Goal: Task Accomplishment & Management: Complete application form

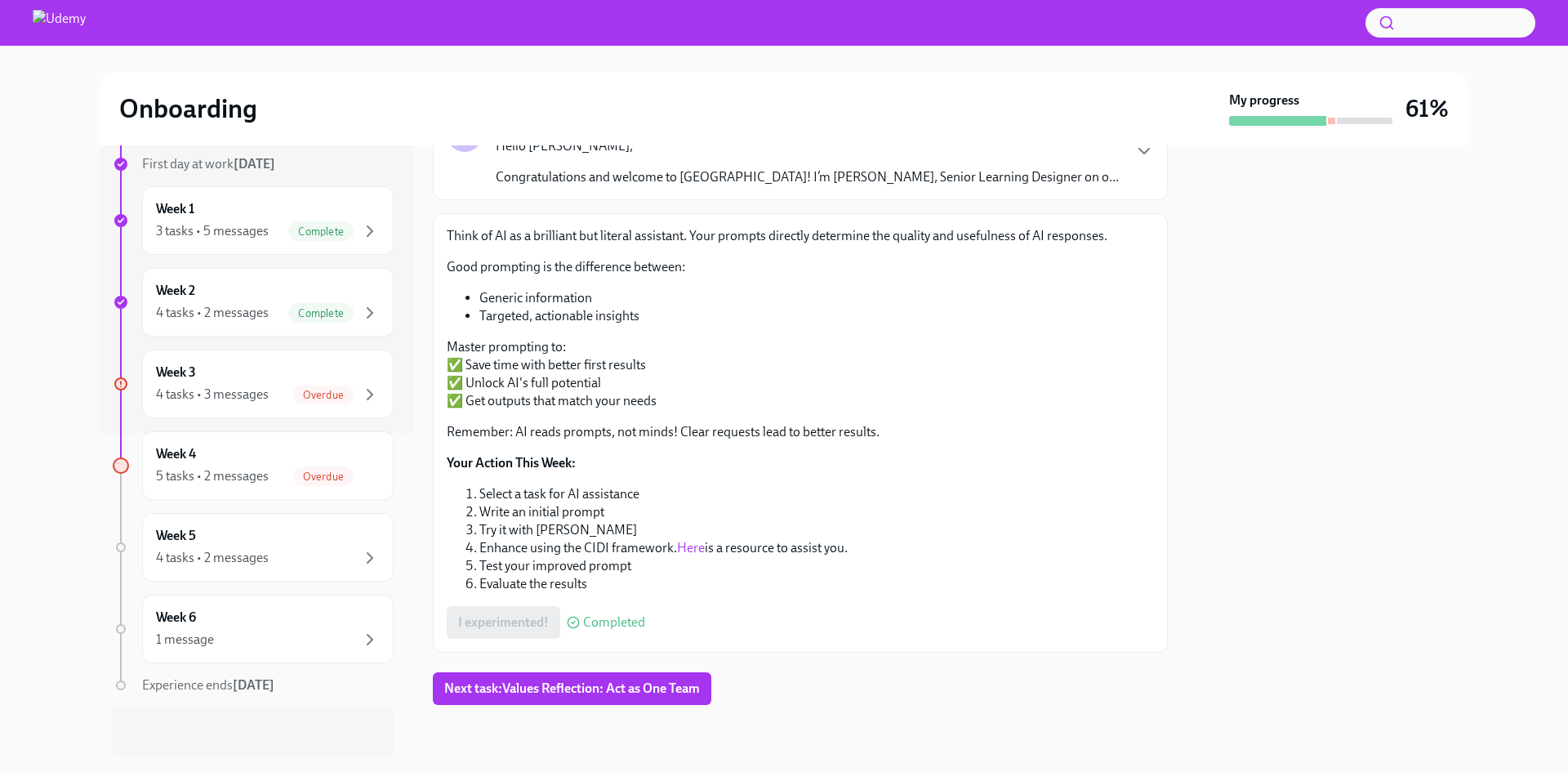
scroll to position [141, 0]
click at [595, 690] on span "Next task : Values Reflection: Act as One Team" at bounding box center [572, 687] width 255 height 16
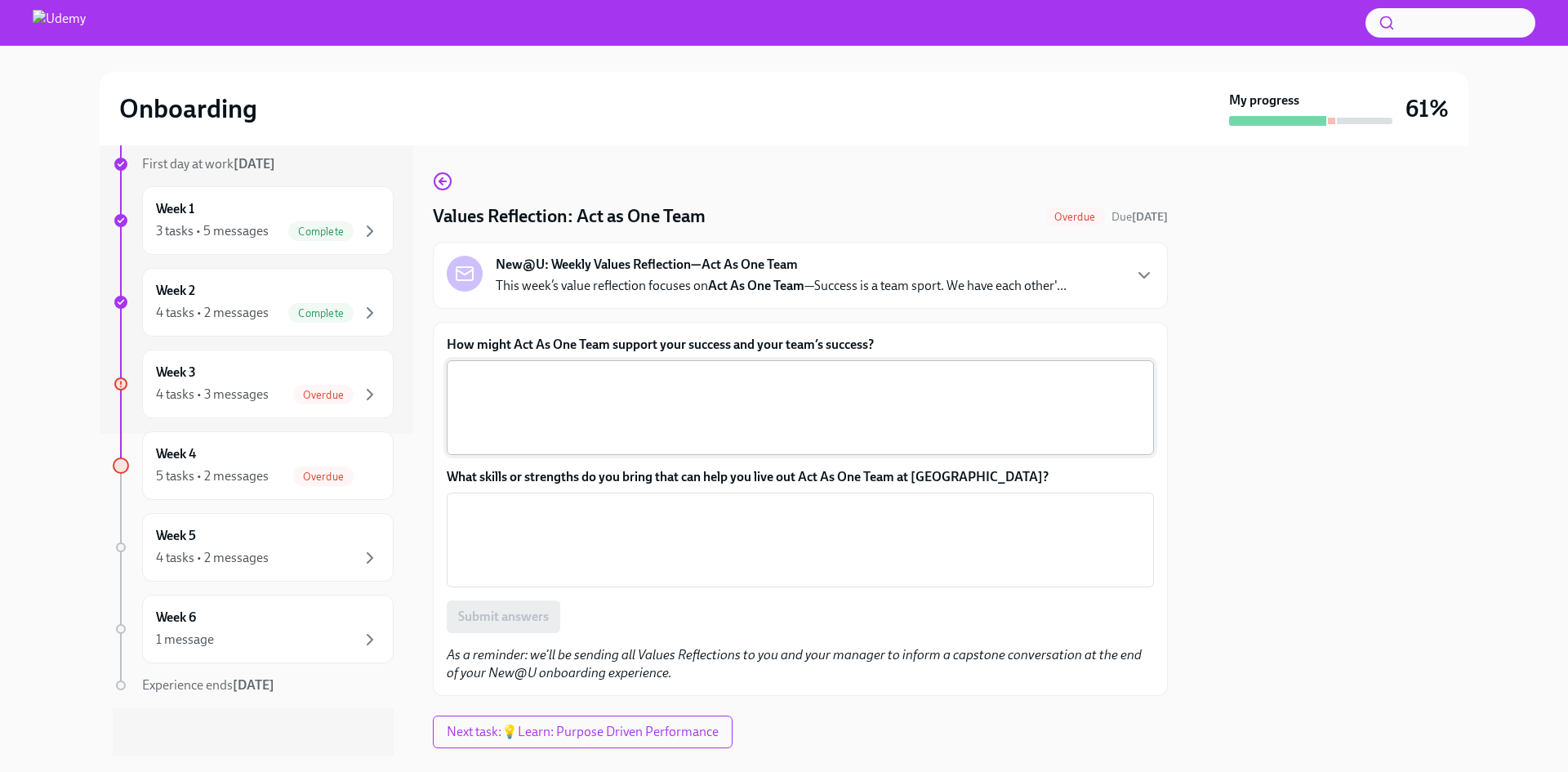
scroll to position [45, 0]
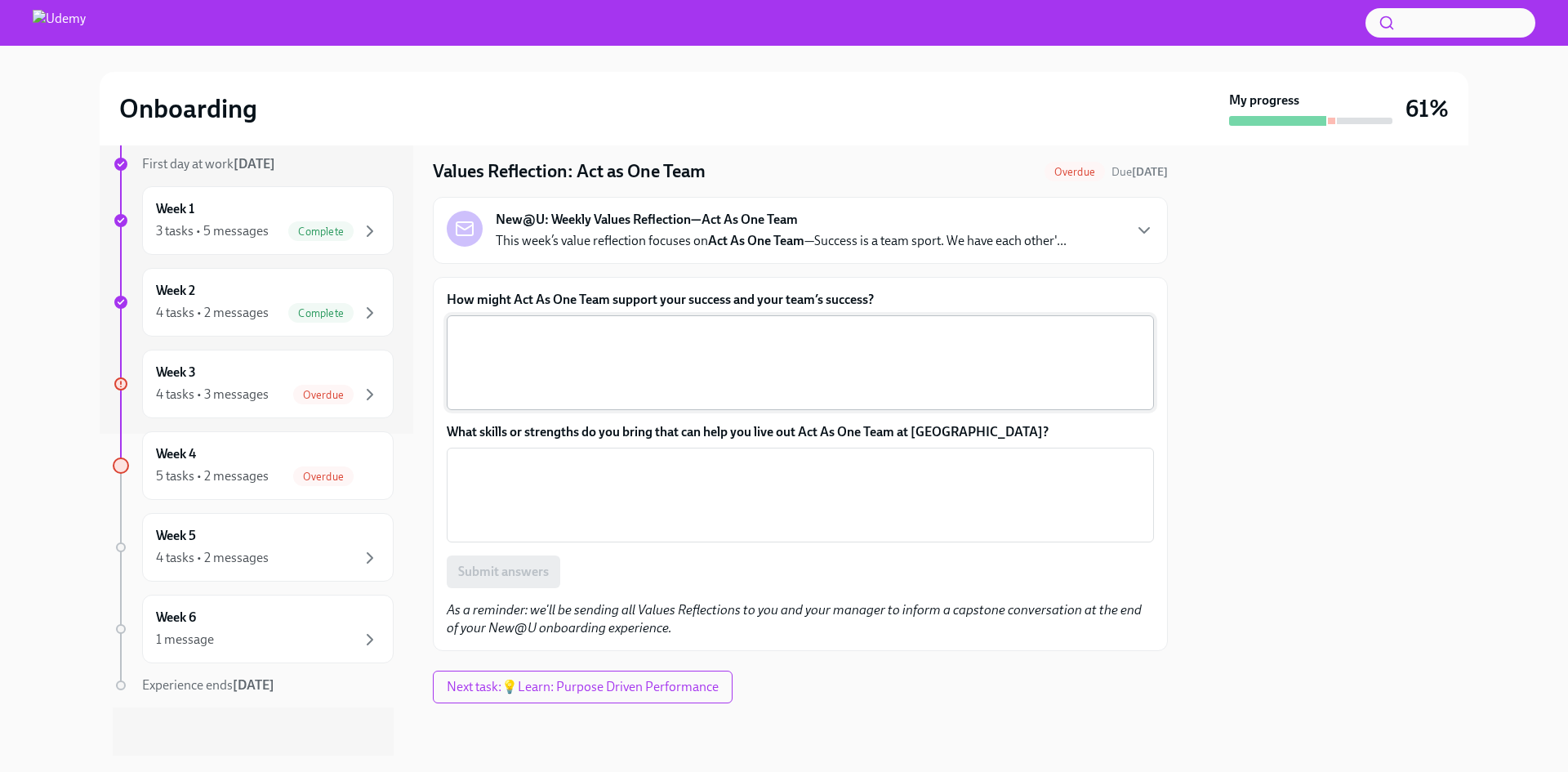
click at [614, 339] on textarea "How might Act As One Team support your success and your team’s success?" at bounding box center [800, 363] width 688 height 79
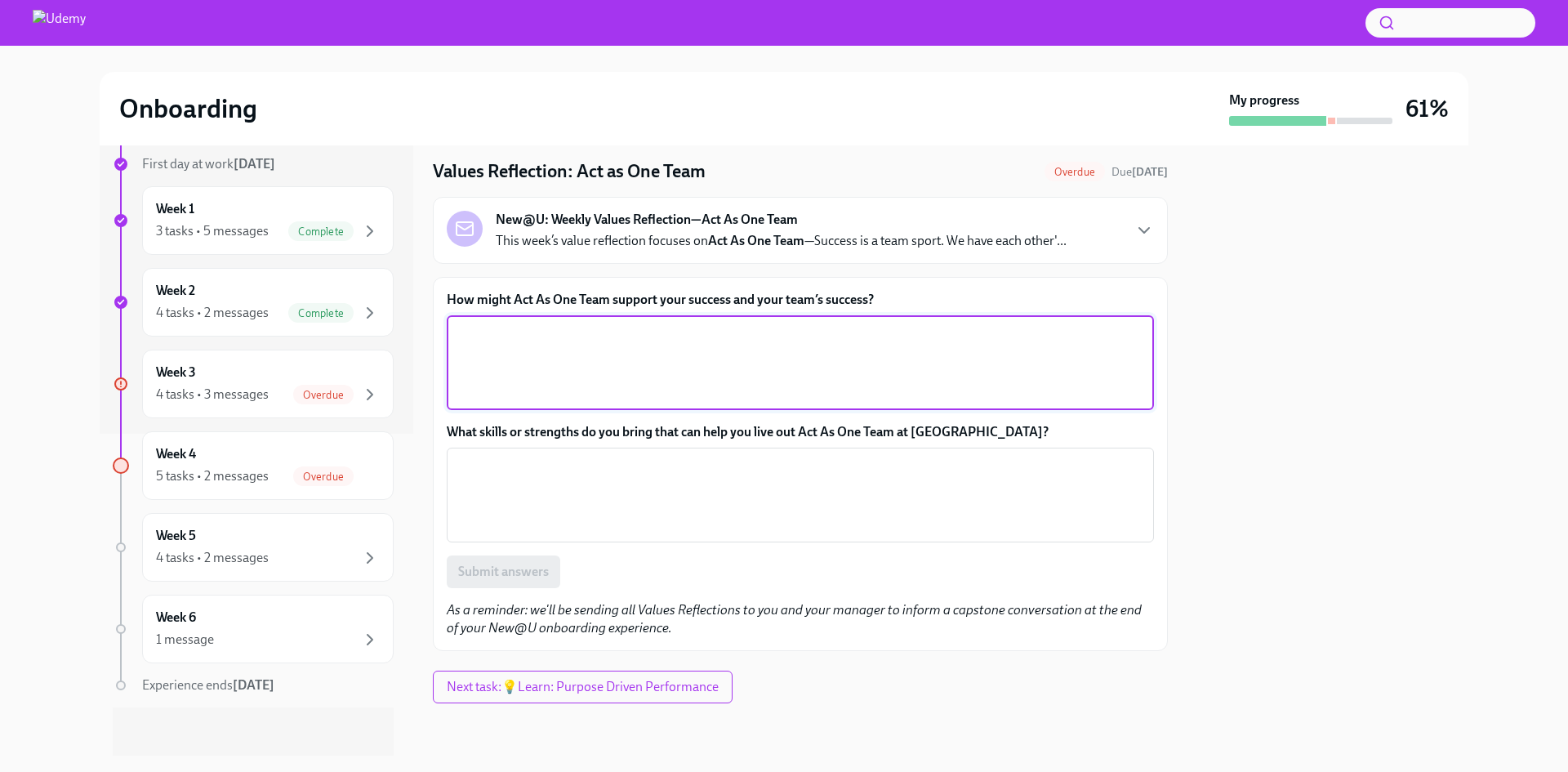
type textarea "V"
type textarea "By challenging, giving feedback, and looking for different ways of doing things…"
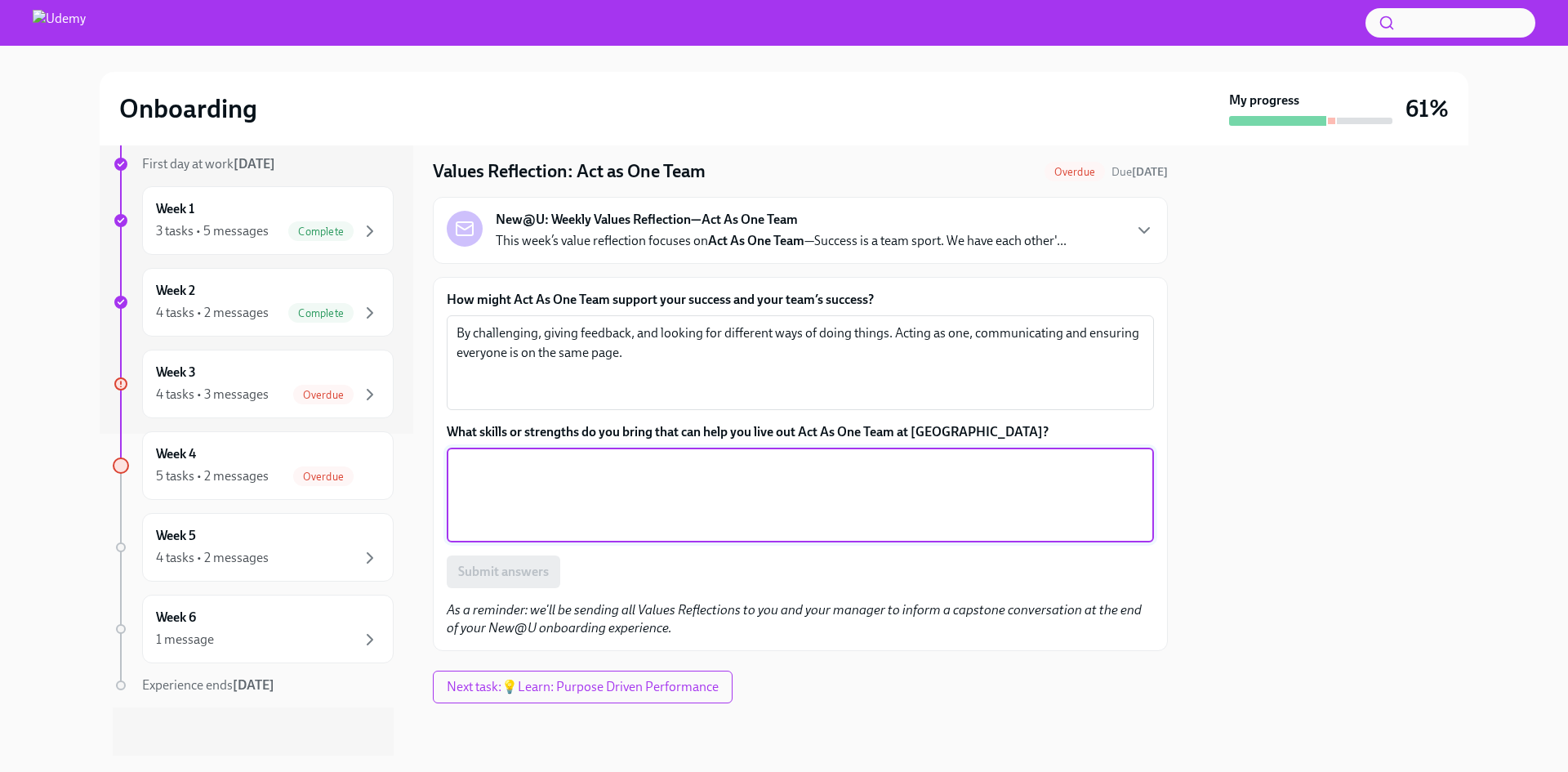
click at [610, 482] on textarea "What skills or strengths do you bring that can help you live out Act As One Tea…" at bounding box center [800, 495] width 688 height 79
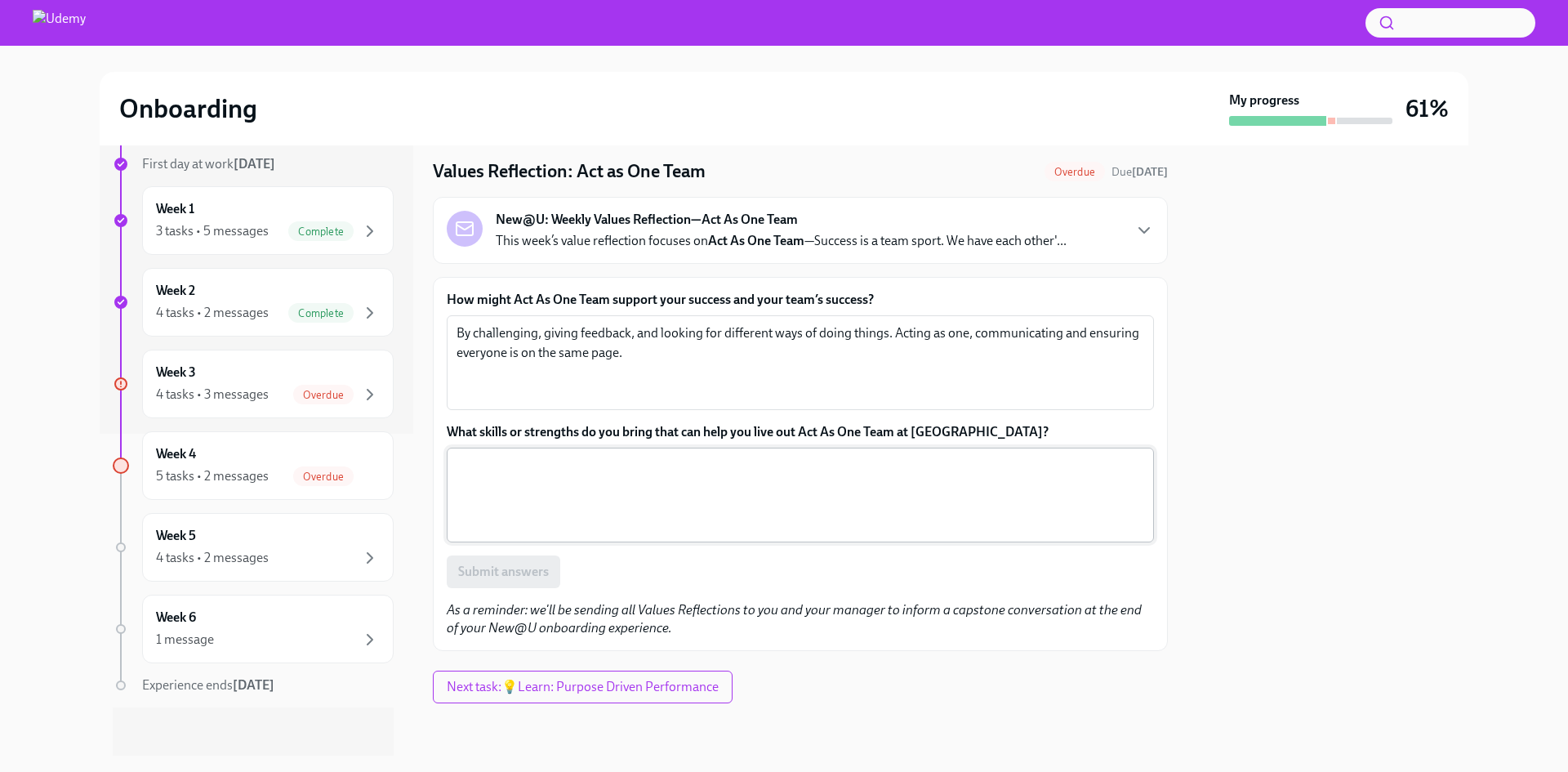
click at [702, 501] on textarea "What skills or strengths do you bring that can help you live out Act As One Tea…" at bounding box center [800, 495] width 688 height 79
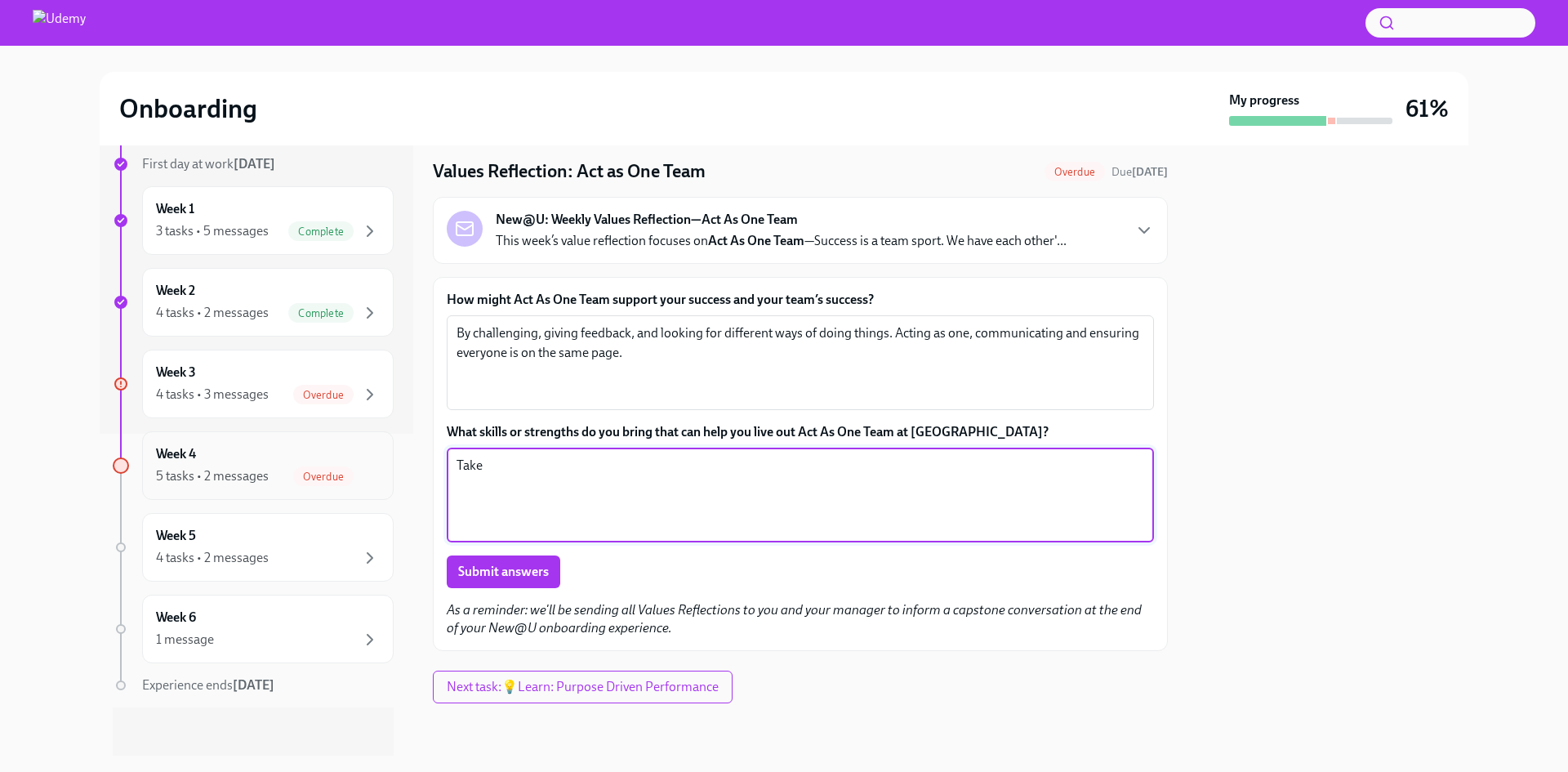
drag, startPoint x: 370, startPoint y: 472, endPoint x: 307, endPoint y: 472, distance: 63.0
click at [307, 472] on div "6 previous weeks Week -3 1 task • 1 message Complete Week -2 2 tasks Complete W…" at bounding box center [784, 450] width 1369 height 610
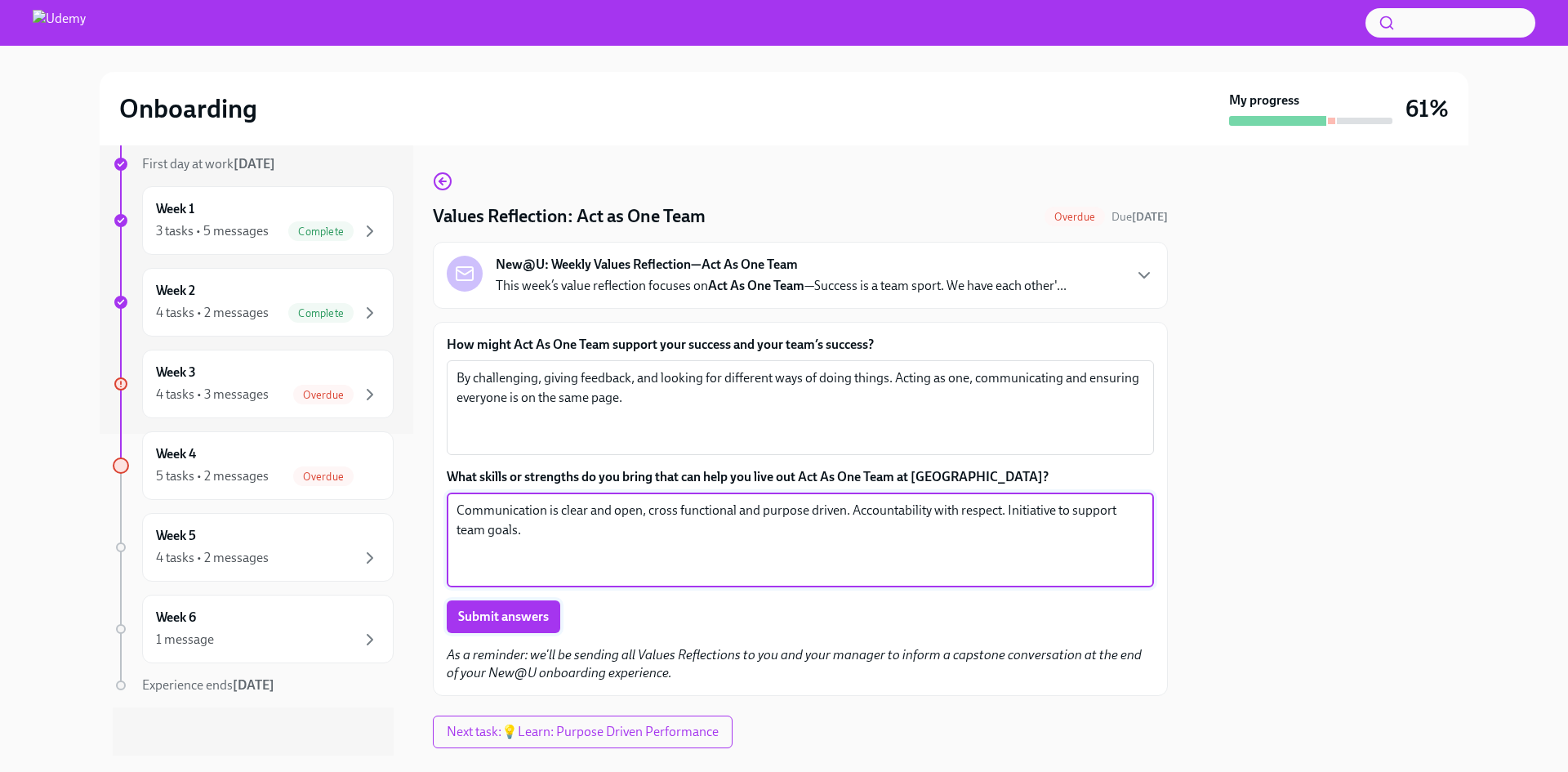
type textarea "Communication is clear and open, cross functional and purpose driven. Accountab…"
click at [518, 619] on span "Submit answers" at bounding box center [503, 616] width 91 height 16
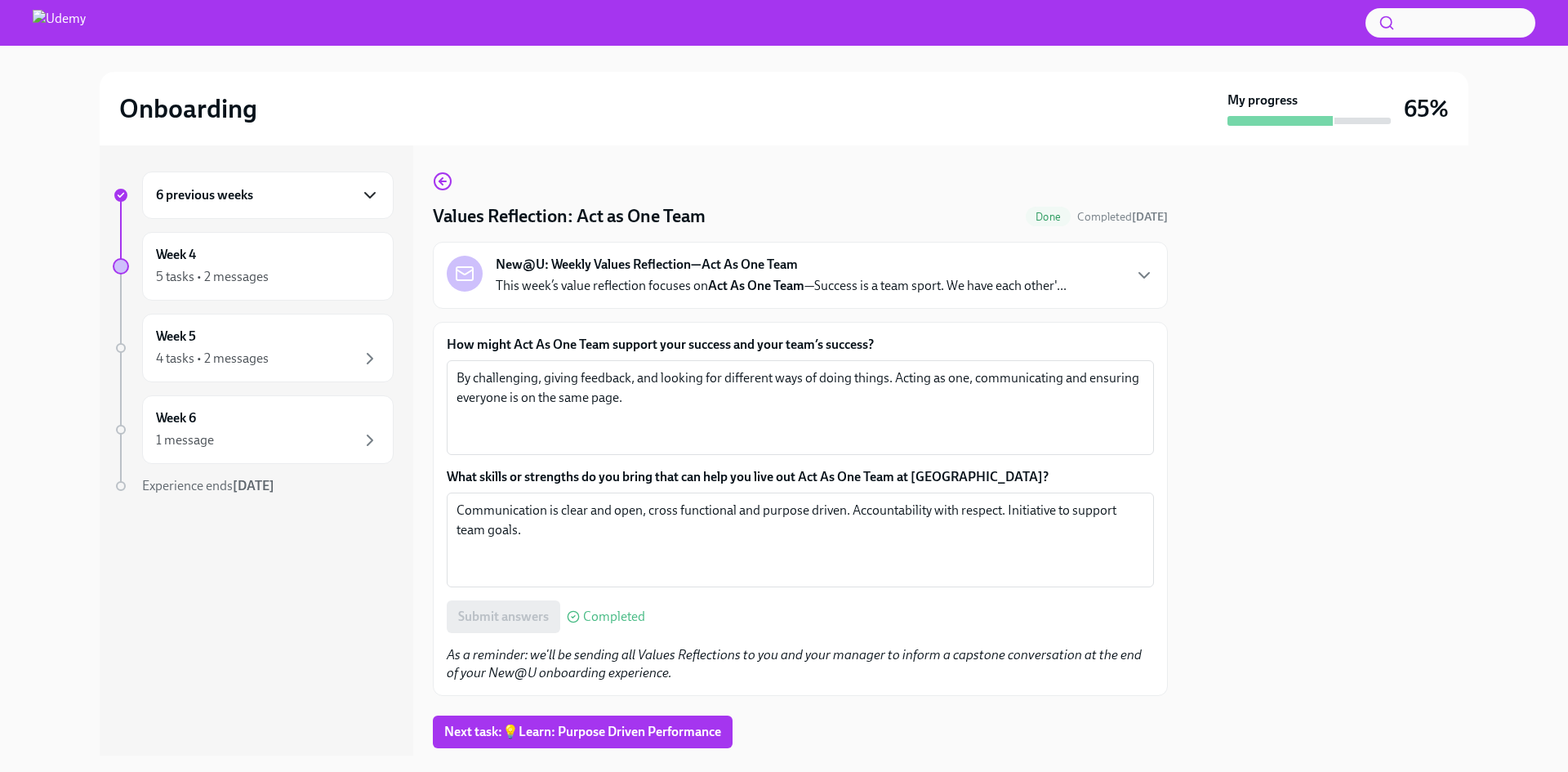
click at [371, 196] on icon "button" at bounding box center [370, 195] width 9 height 5
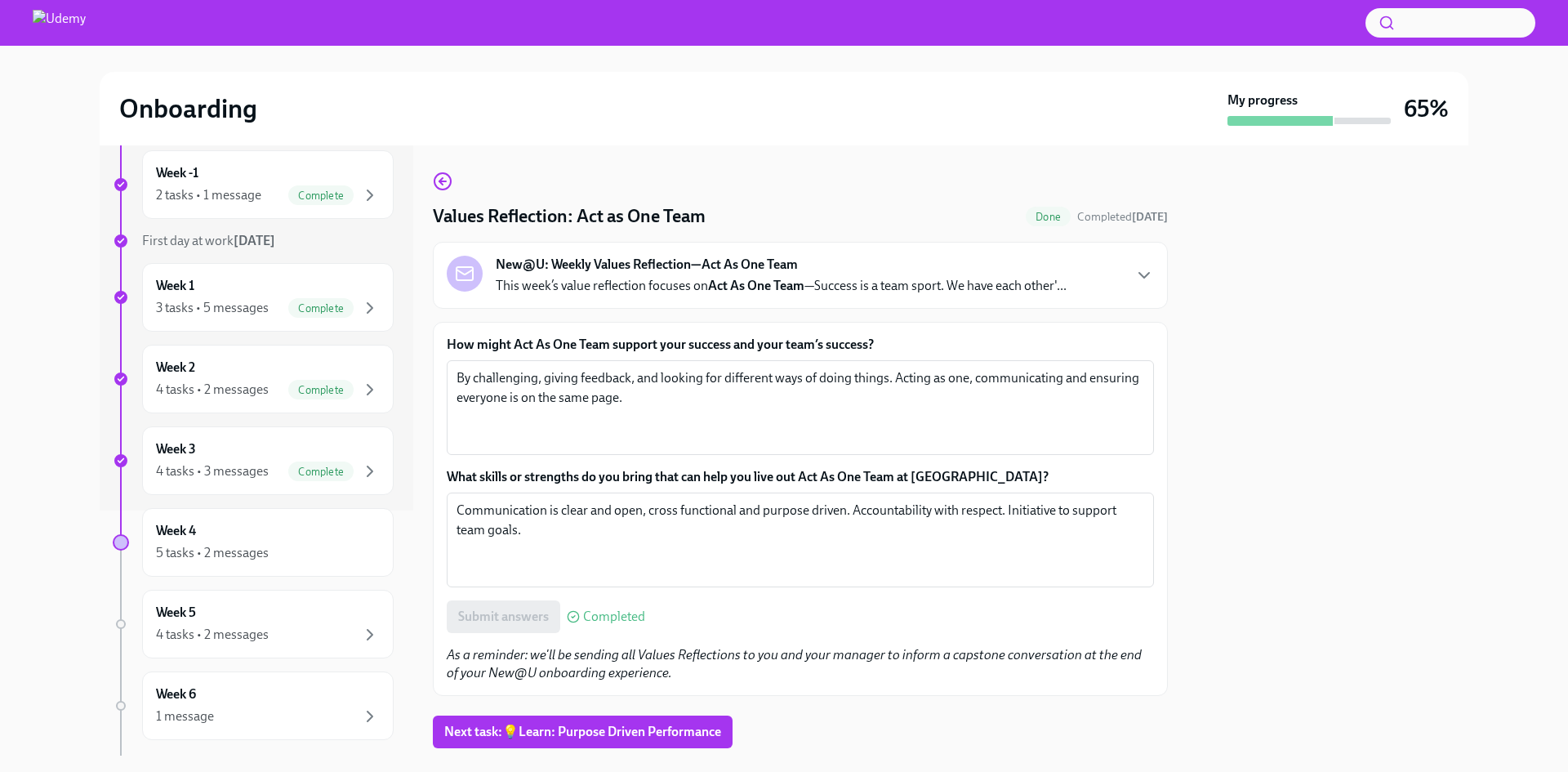
scroll to position [326, 0]
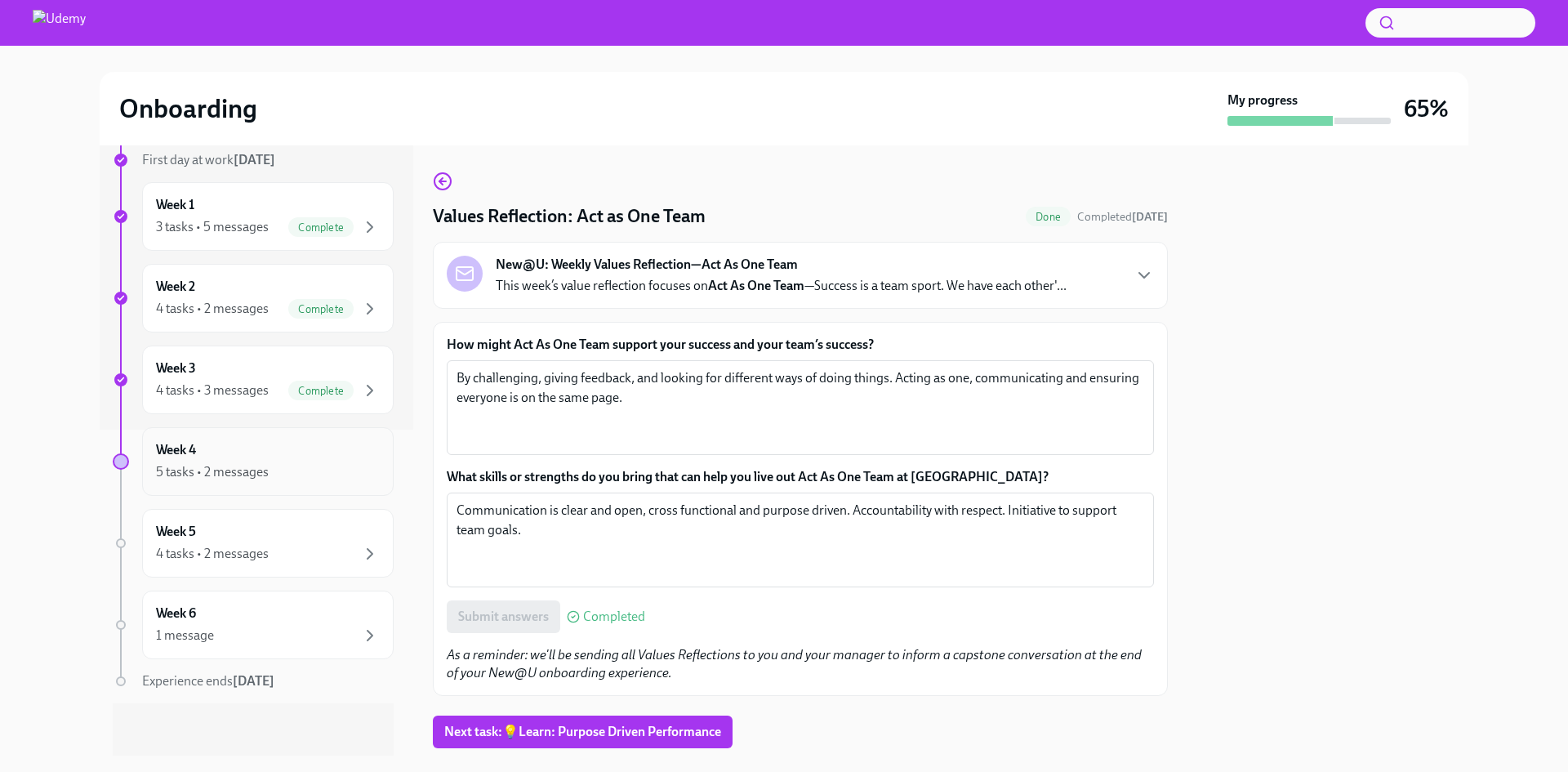
click at [267, 452] on div "Week 4 5 tasks • 2 messages" at bounding box center [268, 461] width 224 height 41
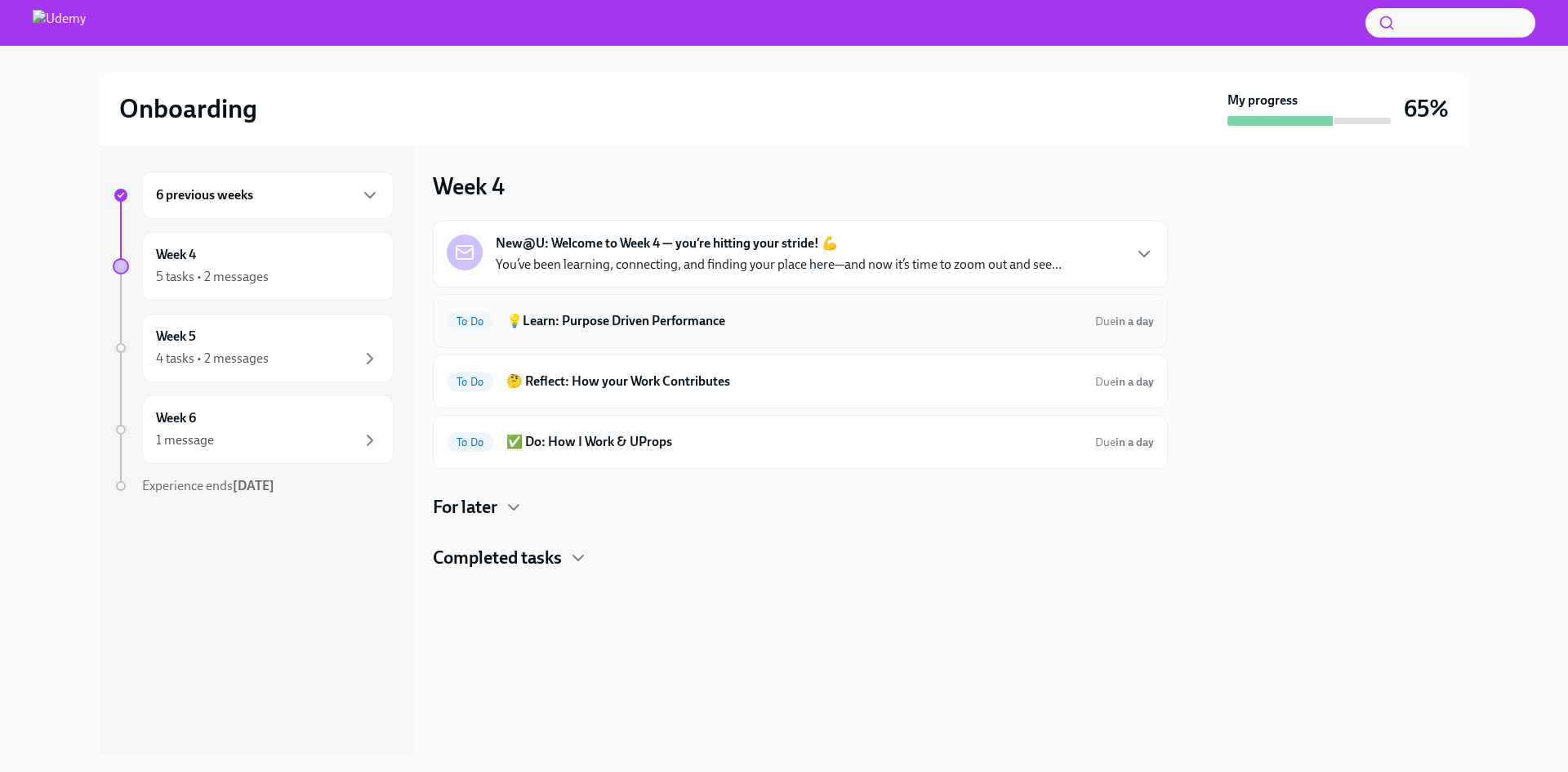
click at [638, 320] on h6 "💡Learn: Purpose Driven Performance" at bounding box center [794, 321] width 576 height 18
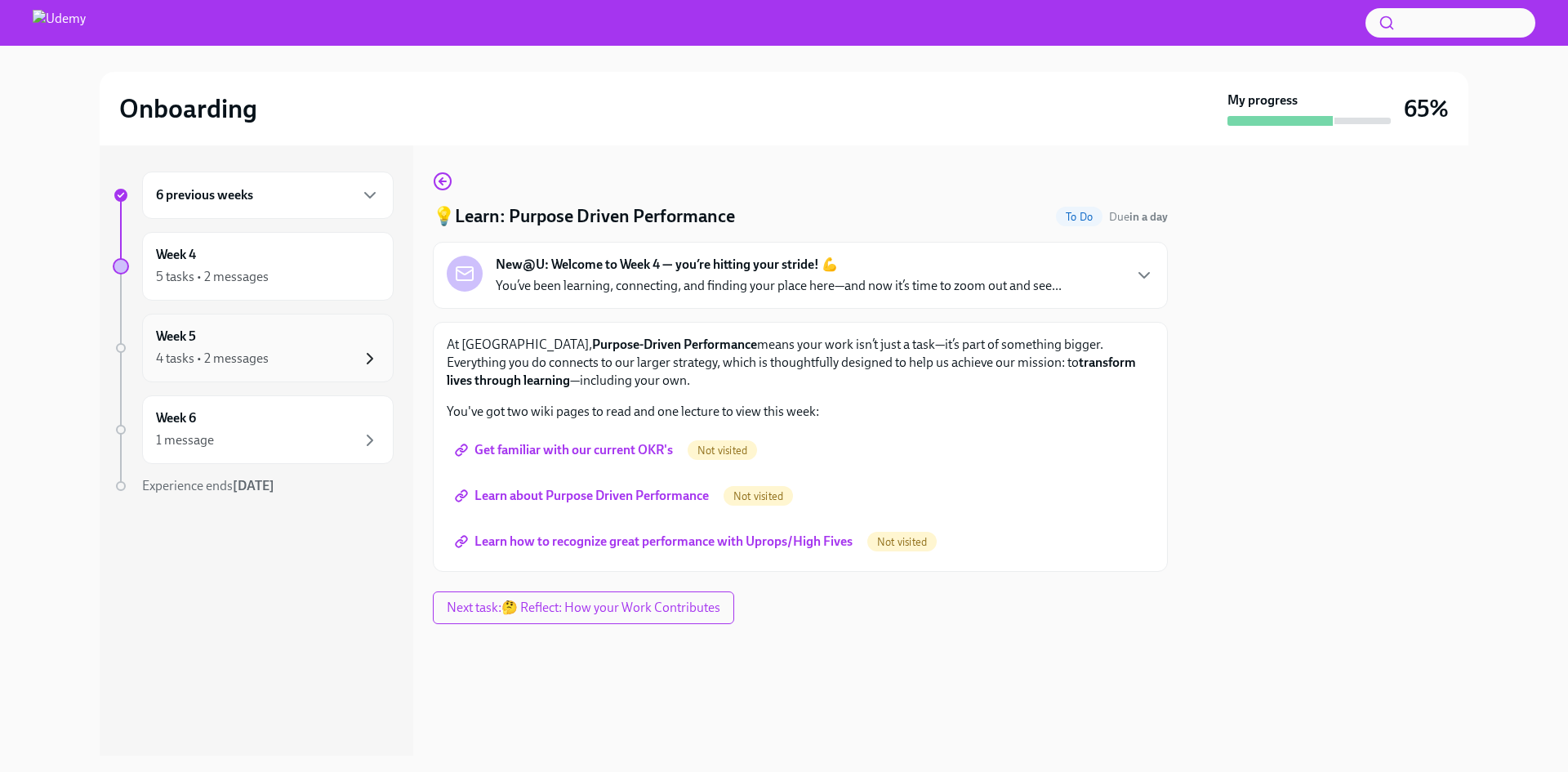
click at [372, 359] on icon "button" at bounding box center [370, 358] width 5 height 9
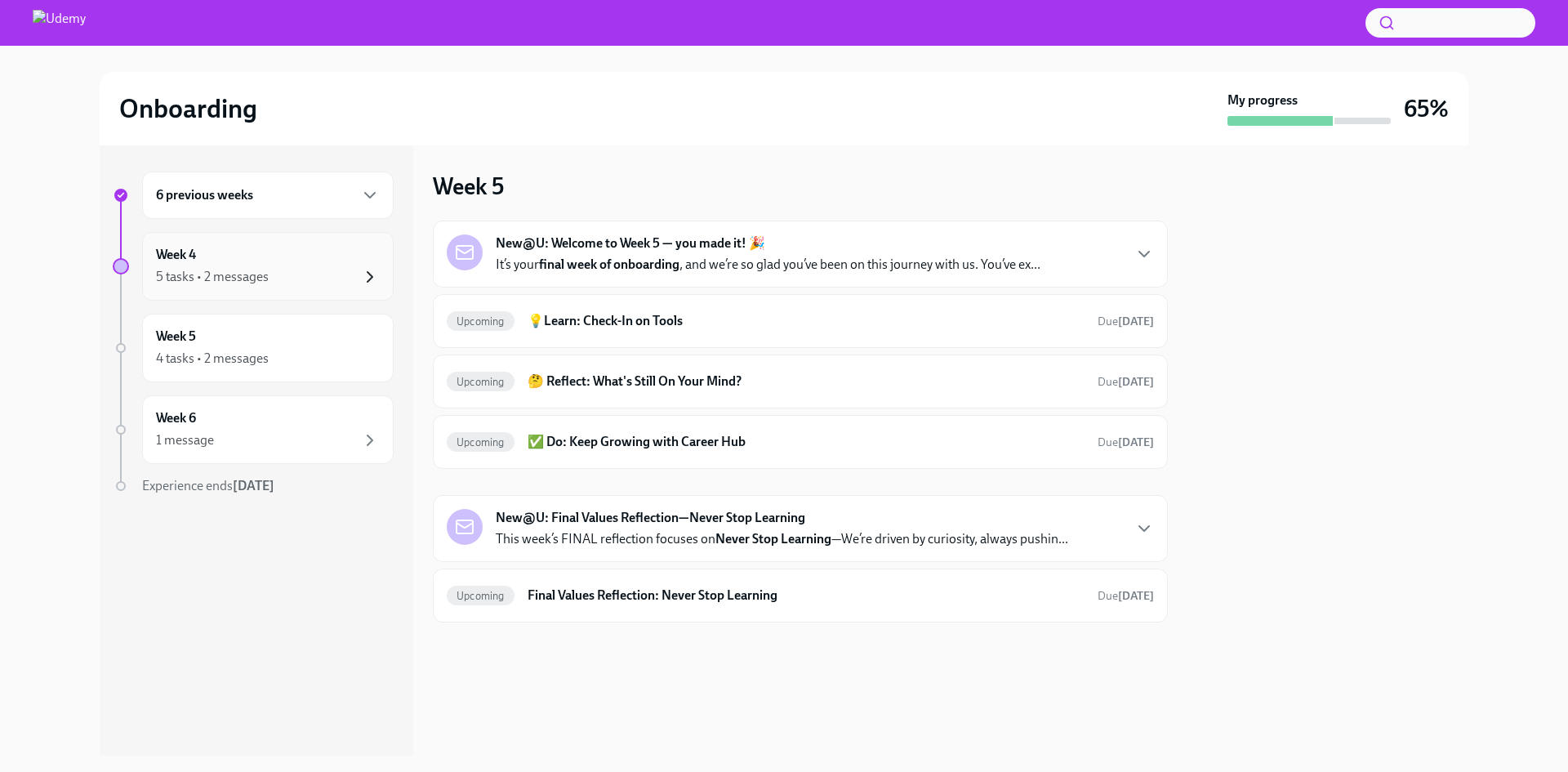
click at [370, 275] on icon "button" at bounding box center [370, 277] width 20 height 20
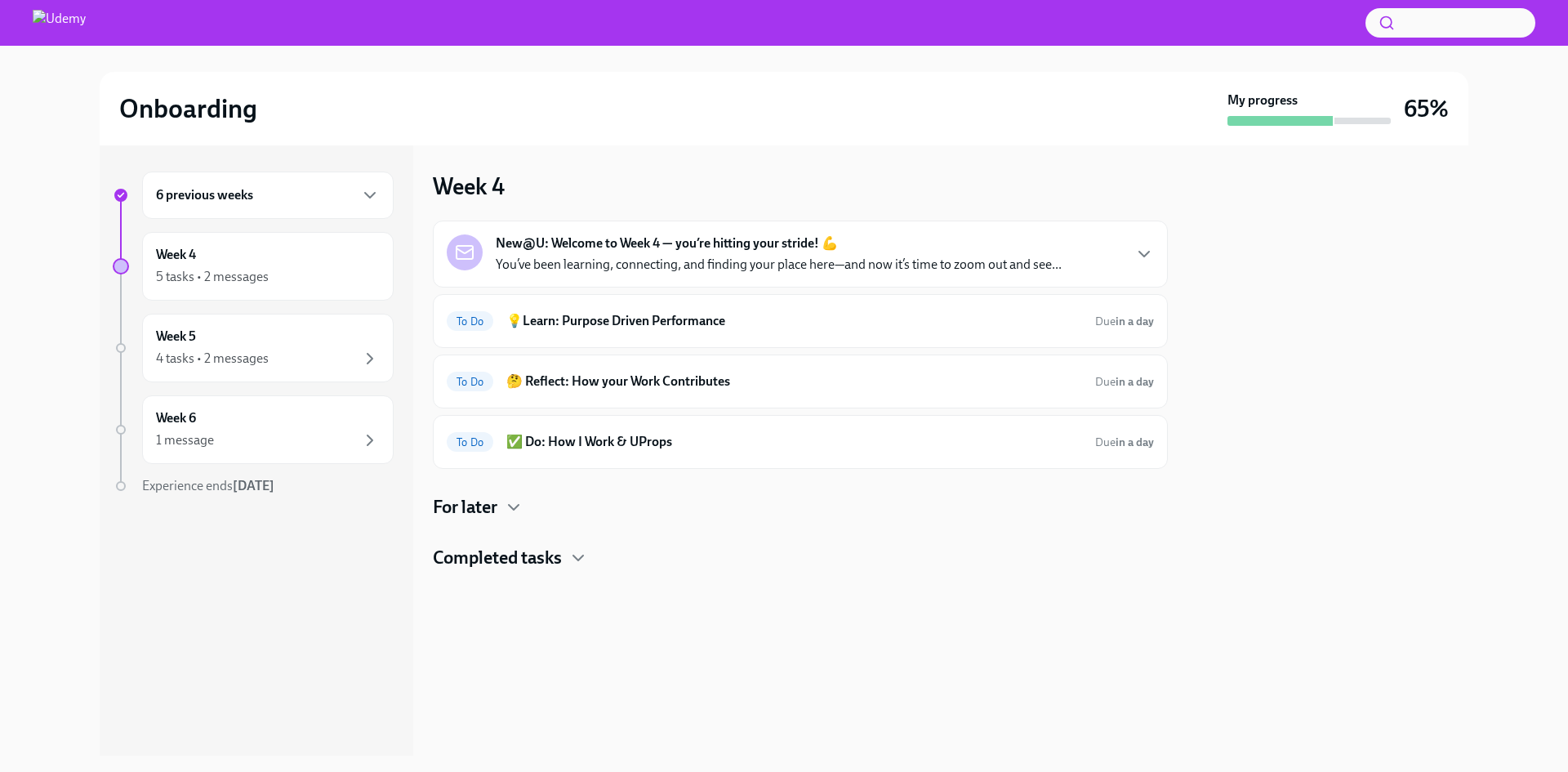
click at [495, 509] on h4 "For later" at bounding box center [465, 507] width 65 height 24
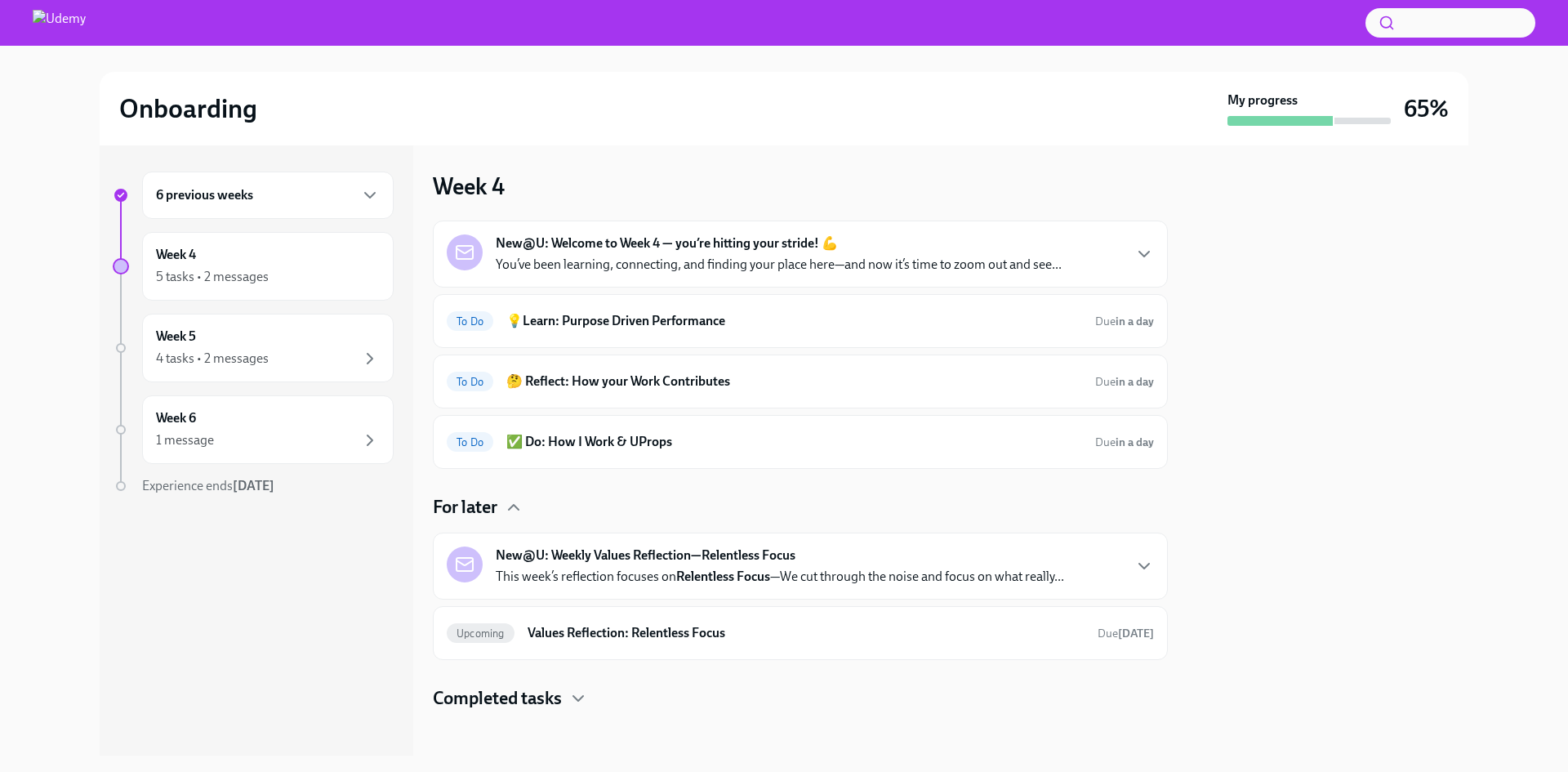
click at [495, 509] on h4 "For later" at bounding box center [465, 507] width 65 height 24
